Goal: Transaction & Acquisition: Purchase product/service

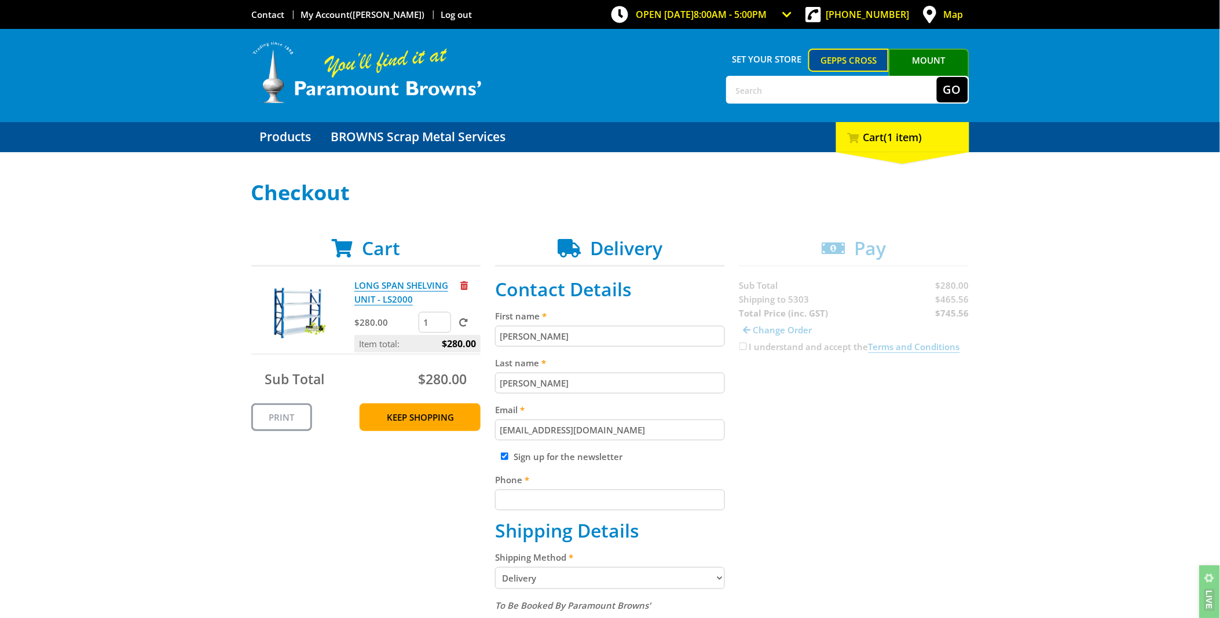
drag, startPoint x: 433, startPoint y: 325, endPoint x: 397, endPoint y: 325, distance: 35.9
click at [397, 325] on div "$280.00 1" at bounding box center [417, 323] width 126 height 23
click at [441, 319] on input "2" at bounding box center [435, 322] width 32 height 21
click at [441, 319] on input "3" at bounding box center [435, 322] width 32 height 21
click at [441, 319] on input "4" at bounding box center [435, 322] width 32 height 21
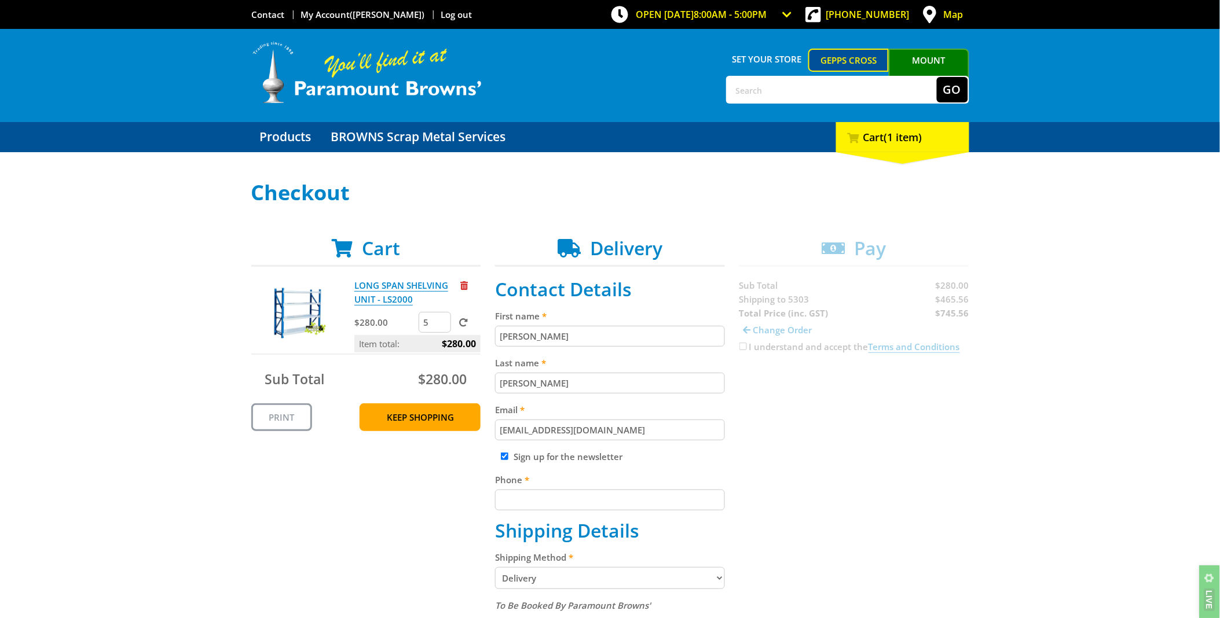
click at [441, 319] on input "5" at bounding box center [435, 322] width 32 height 21
click at [441, 319] on input "6" at bounding box center [435, 322] width 32 height 21
click at [441, 319] on input "7" at bounding box center [435, 322] width 32 height 21
type input "8"
click at [441, 319] on input "8" at bounding box center [435, 322] width 32 height 21
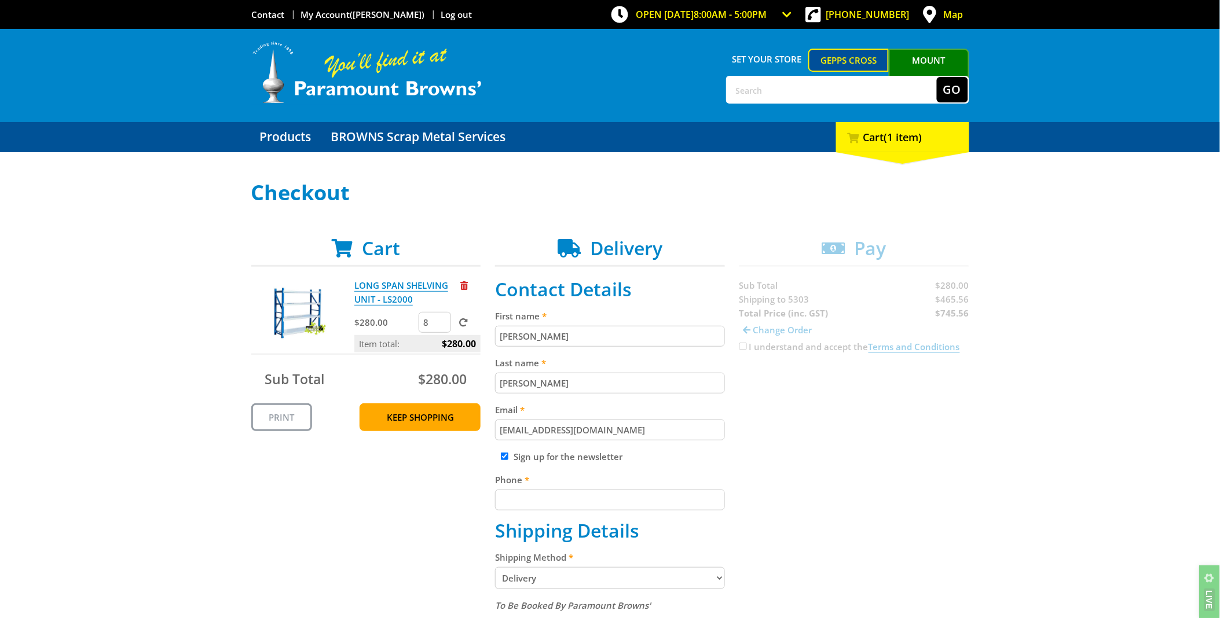
click at [460, 318] on span at bounding box center [463, 322] width 9 height 9
click at [0, 0] on input "submit" at bounding box center [0, 0] width 0 height 0
click at [441, 327] on input "7" at bounding box center [435, 322] width 32 height 21
type input "6"
click at [442, 327] on input "6" at bounding box center [435, 322] width 32 height 21
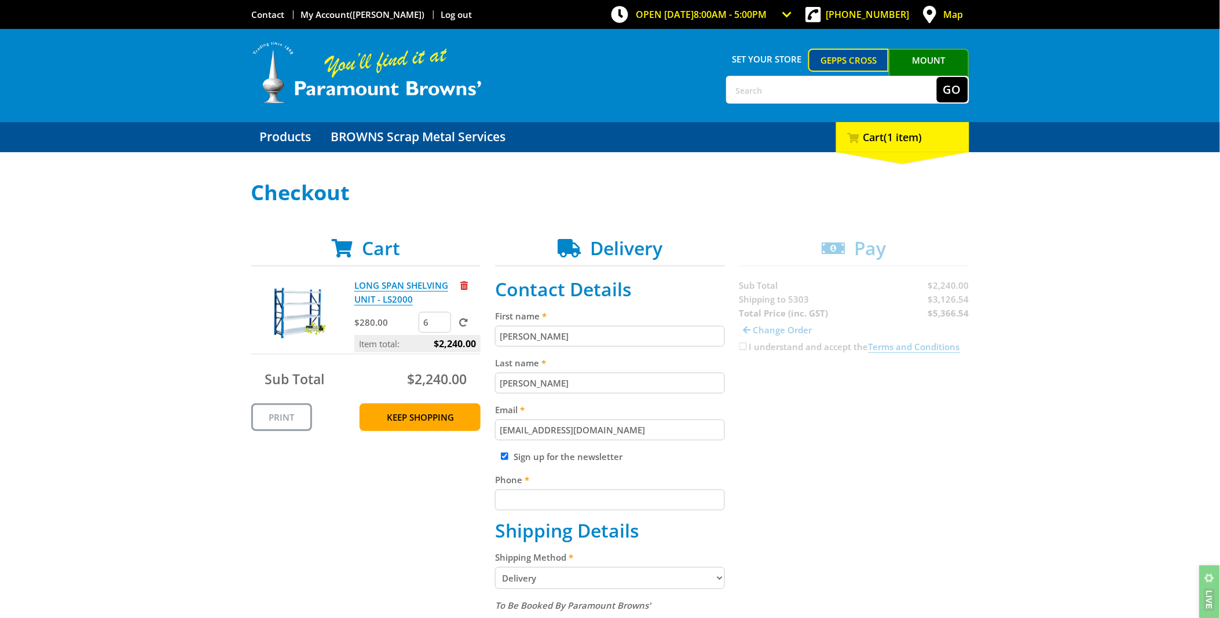
click at [470, 319] on form "6" at bounding box center [450, 322] width 62 height 21
click at [466, 325] on span at bounding box center [463, 322] width 9 height 9
click at [0, 0] on input "submit" at bounding box center [0, 0] width 0 height 0
